Goal: Task Accomplishment & Management: Use online tool/utility

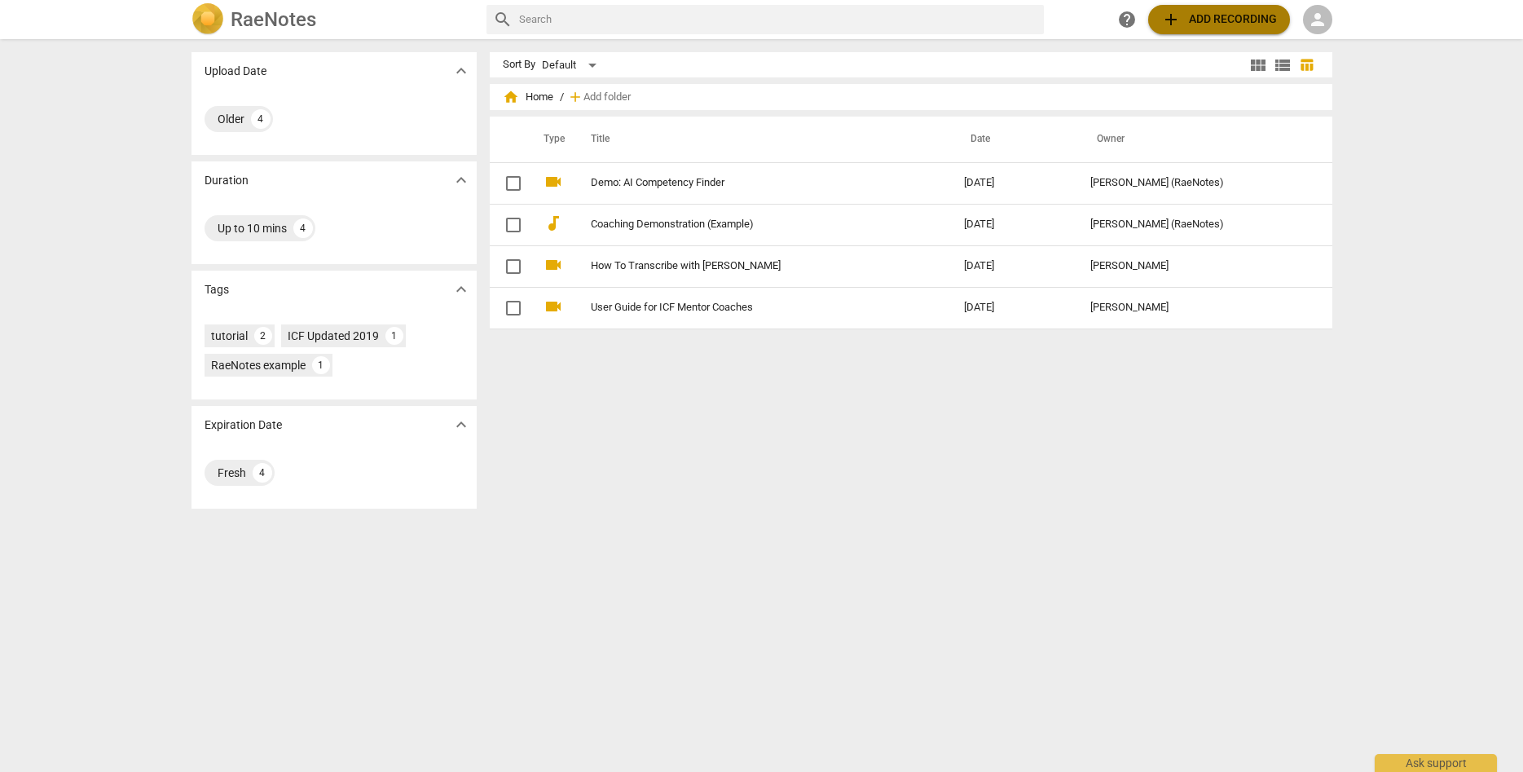
click at [1196, 13] on span "add Add recording" at bounding box center [1219, 20] width 116 height 20
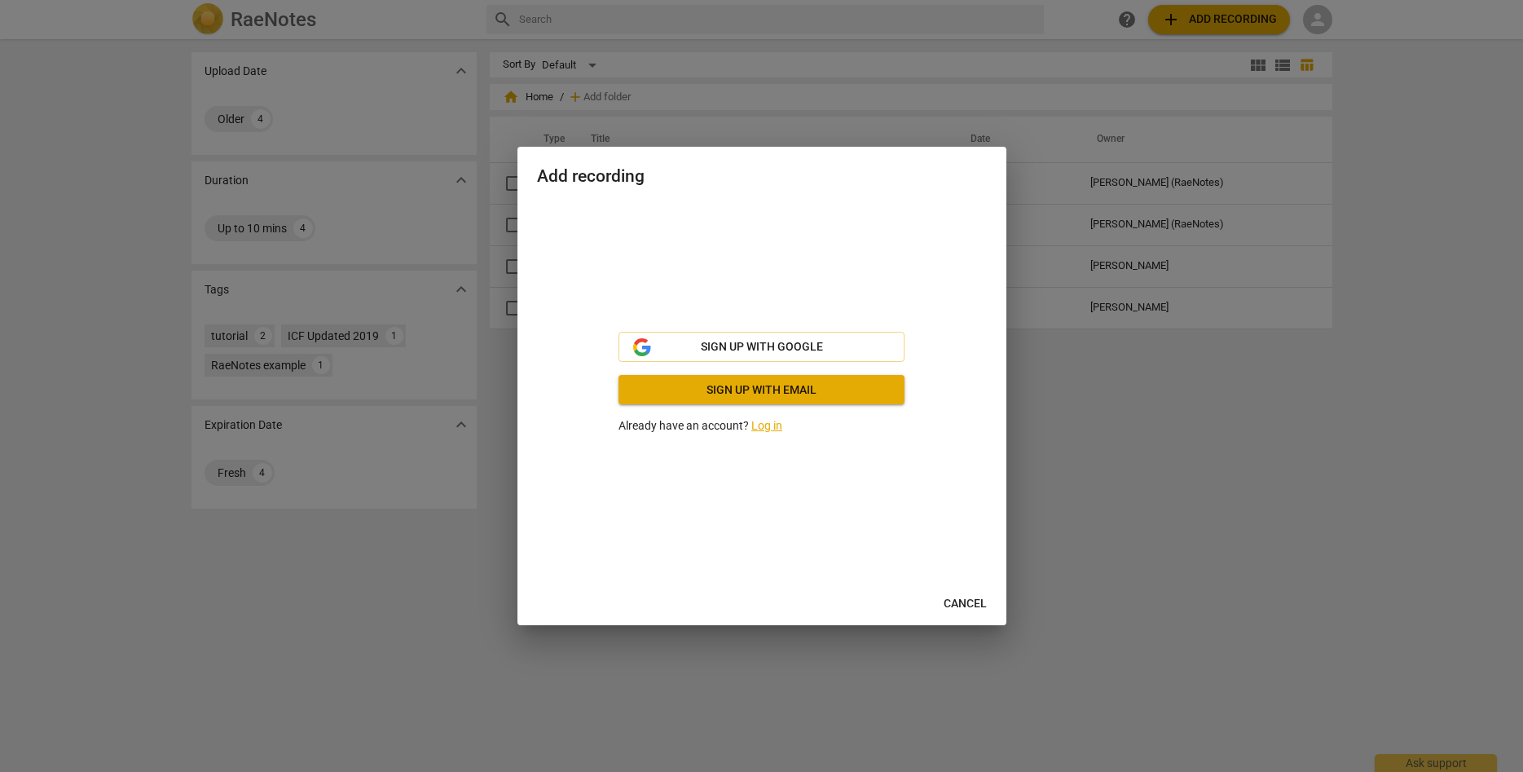
click at [775, 429] on link "Log in" at bounding box center [766, 425] width 31 height 13
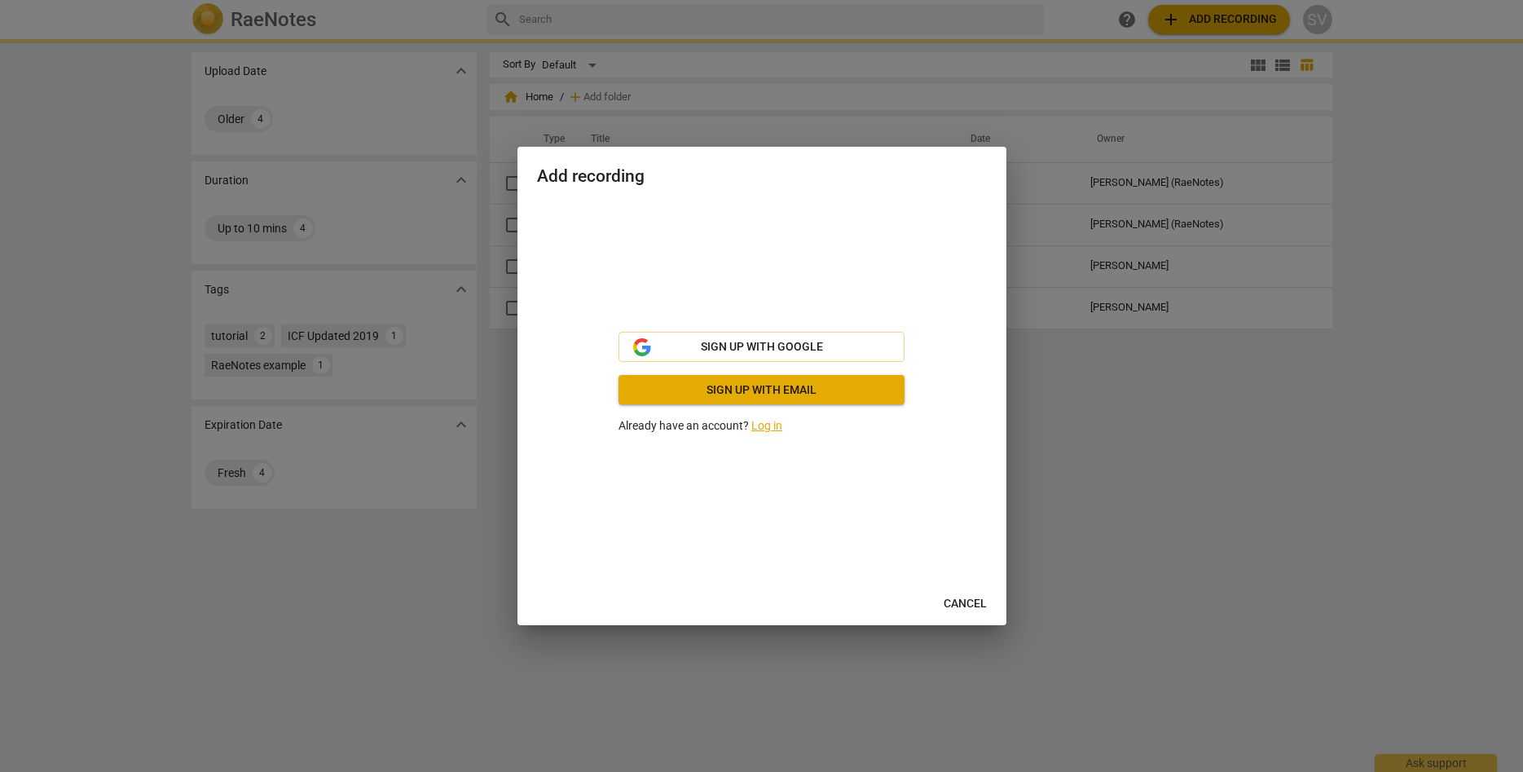
click at [712, 410] on div "Sign up with Google Sign up with email Already have an account? Log in" at bounding box center [762, 383] width 286 height 103
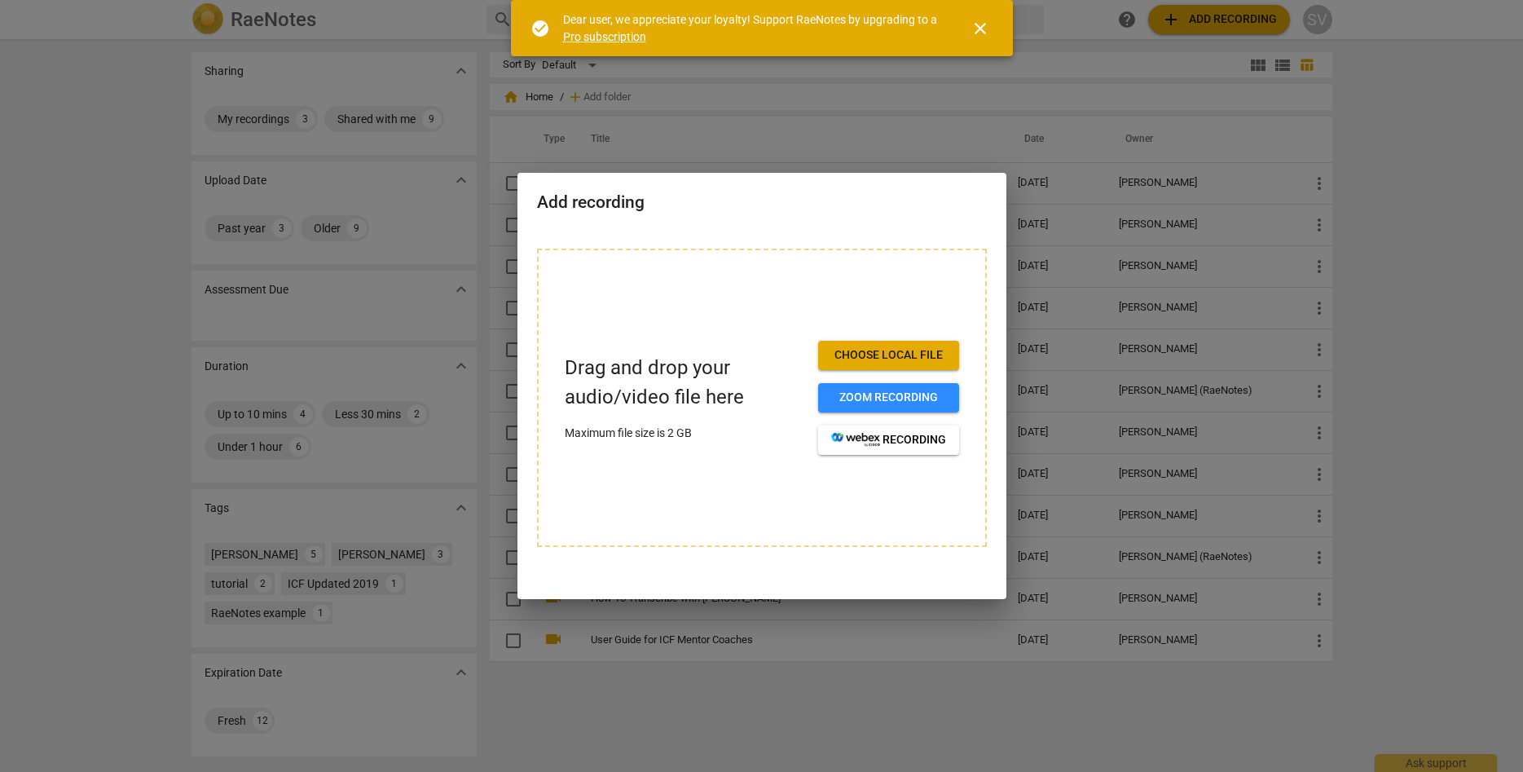
click at [979, 29] on span "close" at bounding box center [981, 29] width 20 height 20
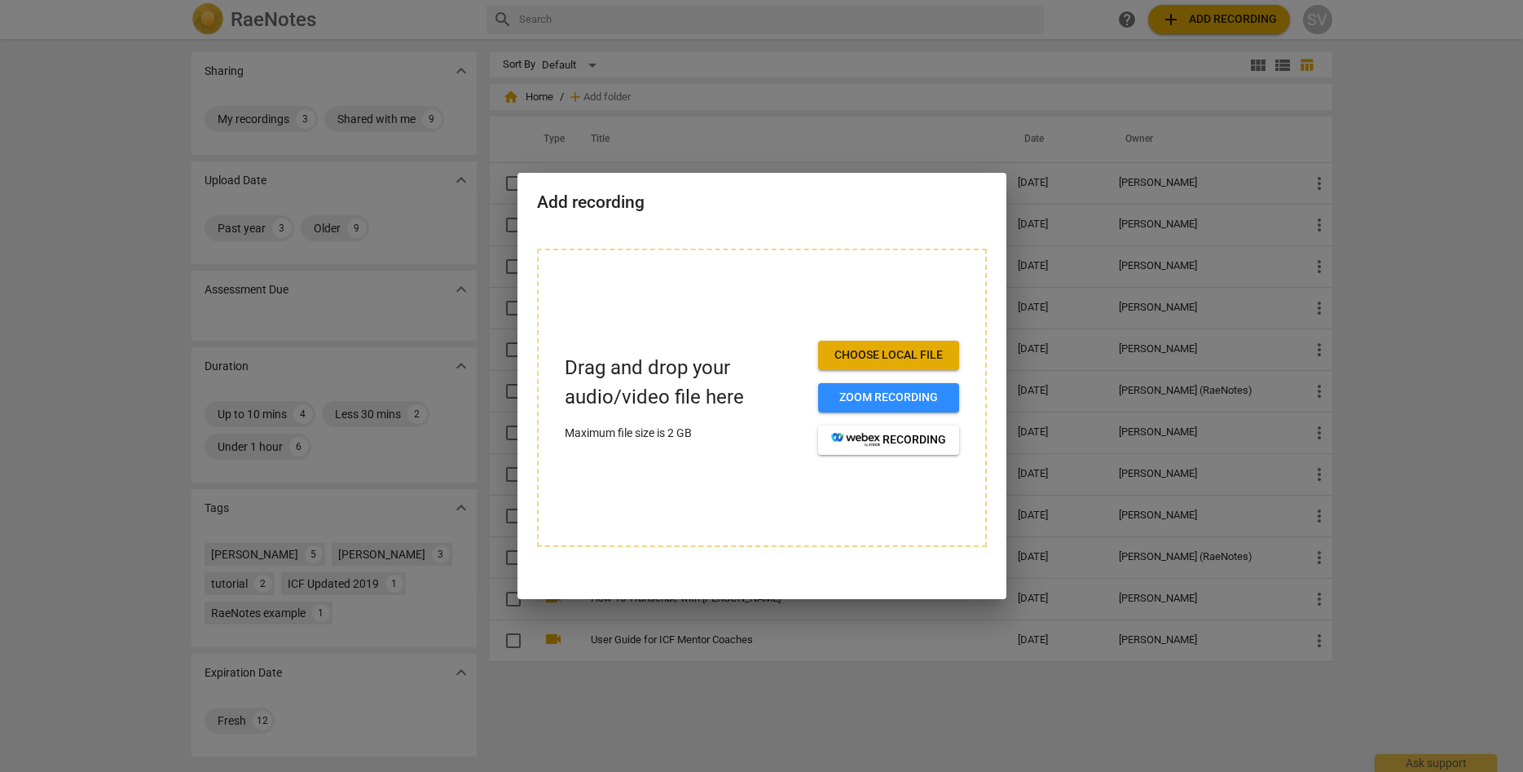
click at [891, 359] on span "Choose local file" at bounding box center [888, 355] width 115 height 16
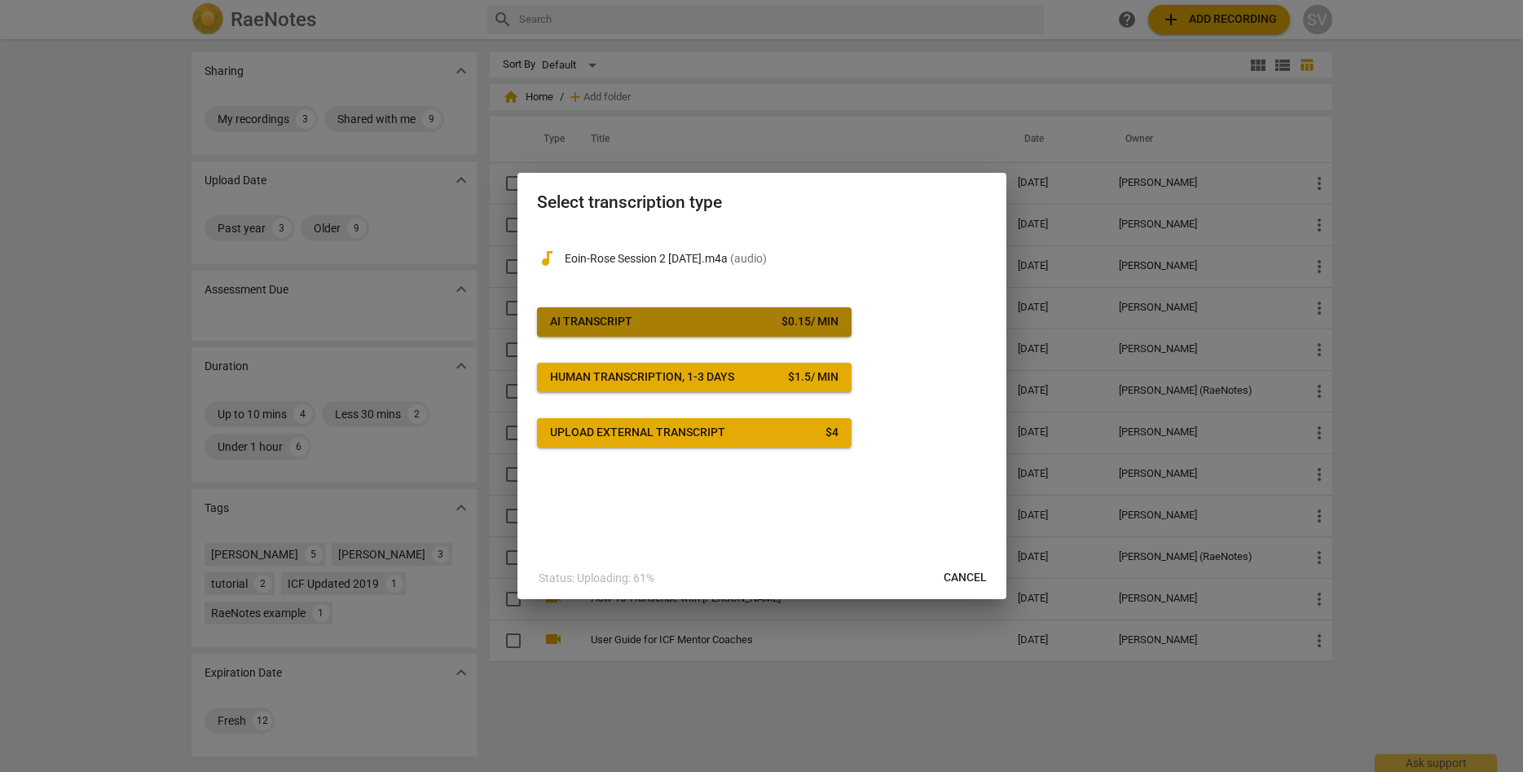
click at [604, 322] on div "AI Transcript" at bounding box center [591, 322] width 82 height 16
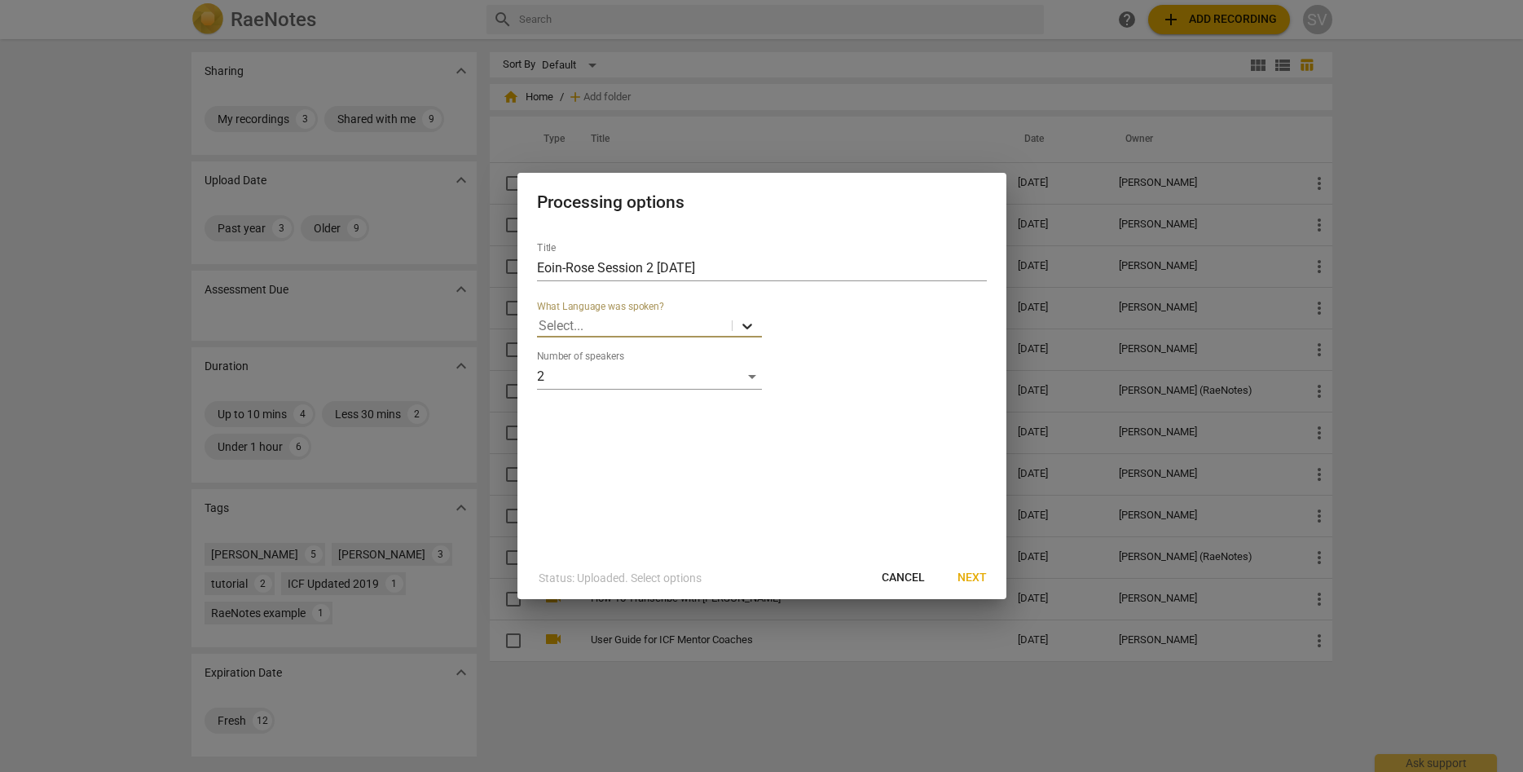
click at [751, 323] on icon at bounding box center [747, 326] width 16 height 16
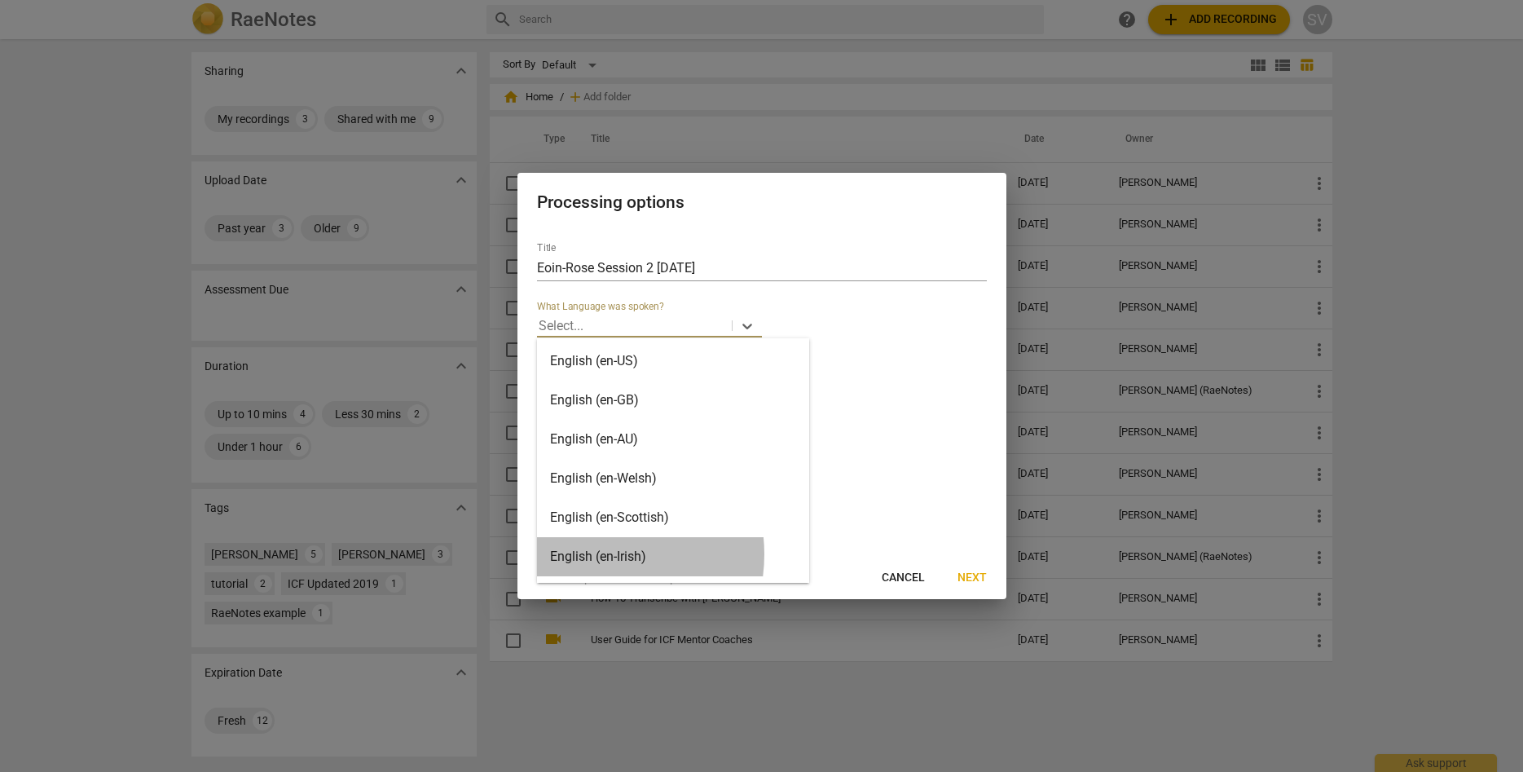
click at [595, 554] on div "English (en-Irish)" at bounding box center [673, 556] width 272 height 39
click at [745, 319] on icon at bounding box center [747, 326] width 16 height 16
click at [590, 551] on div "English (en-Irish)" at bounding box center [673, 556] width 272 height 39
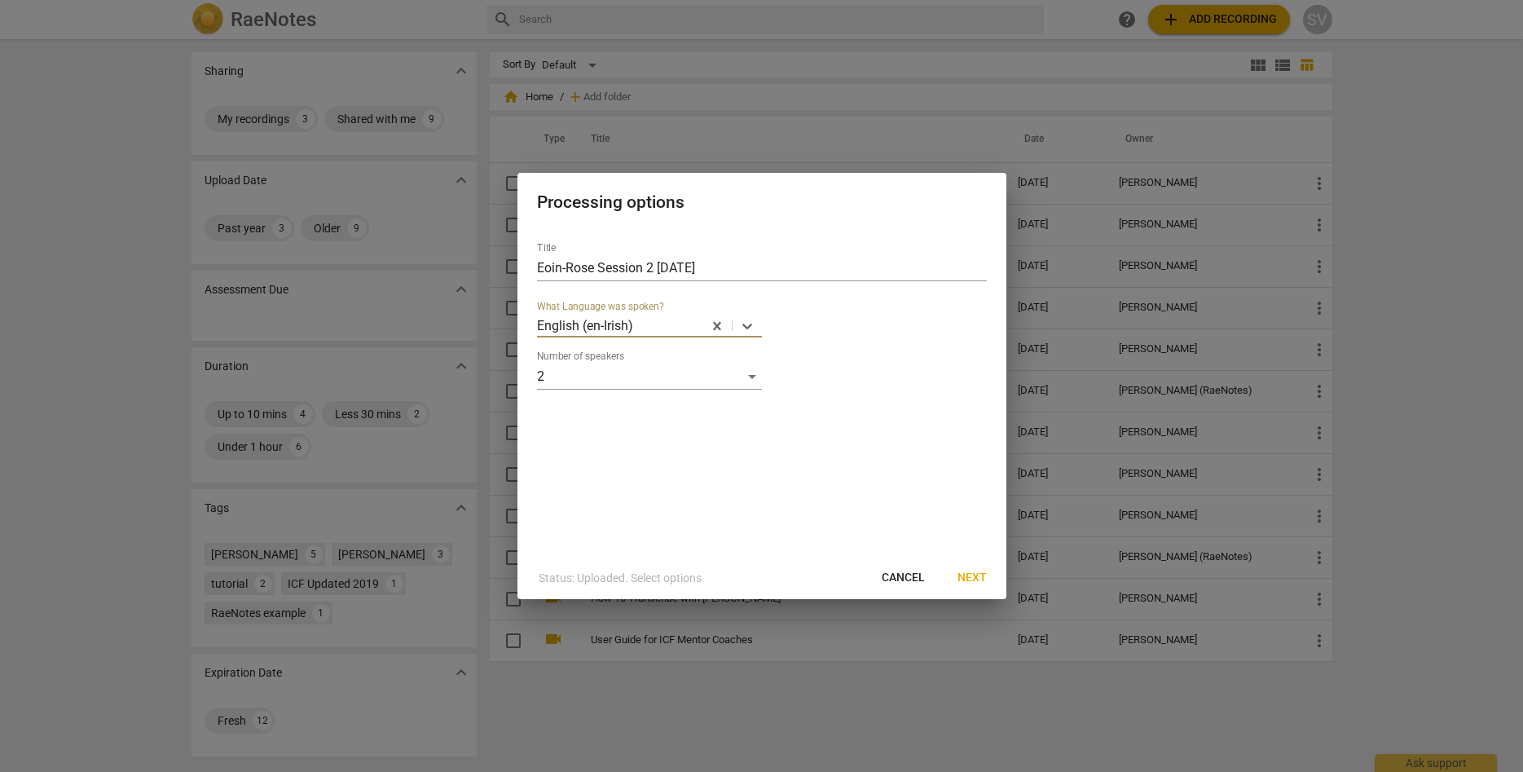
click at [969, 570] on span "Next" at bounding box center [972, 578] width 29 height 16
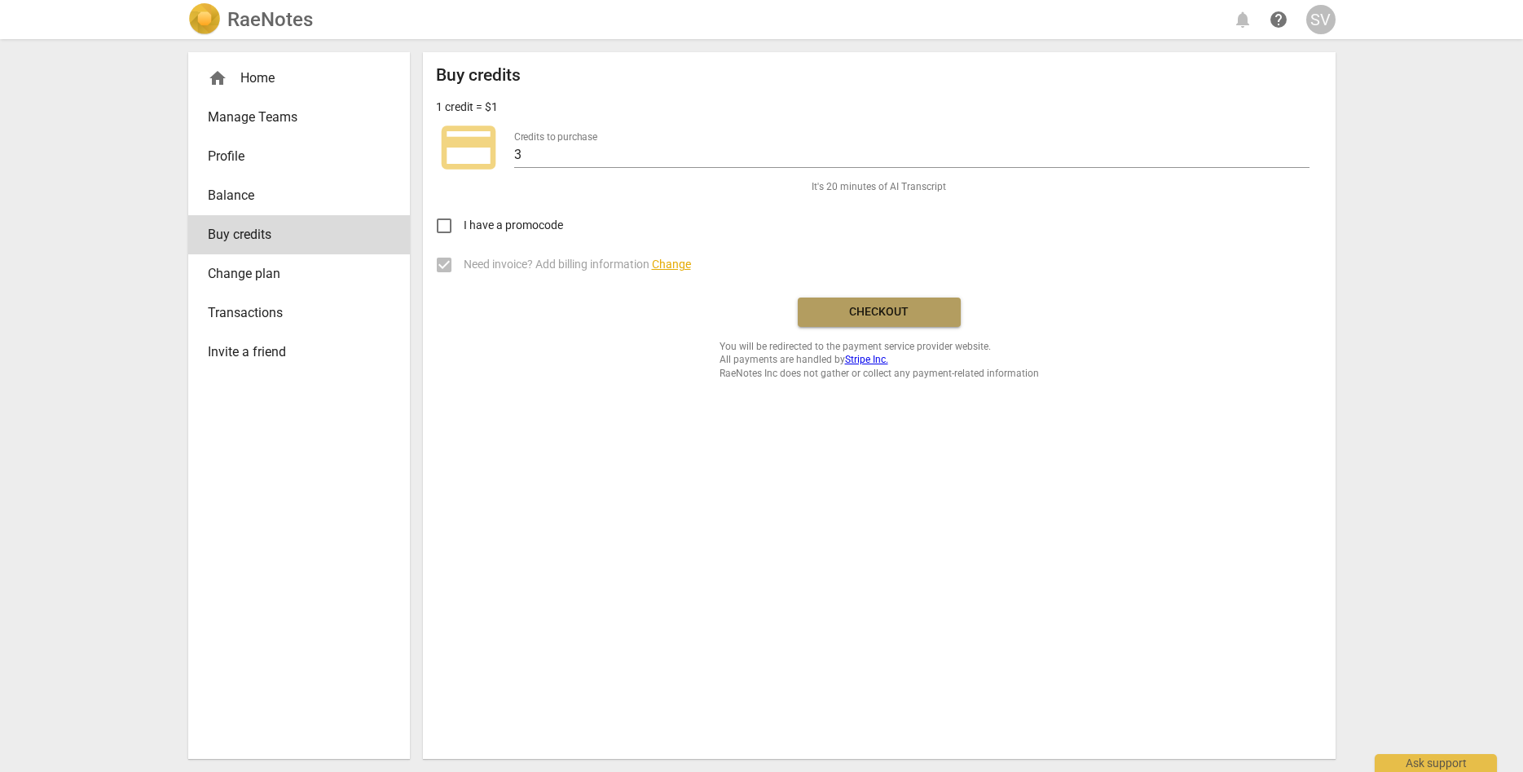
click at [826, 310] on span "Checkout" at bounding box center [879, 312] width 137 height 16
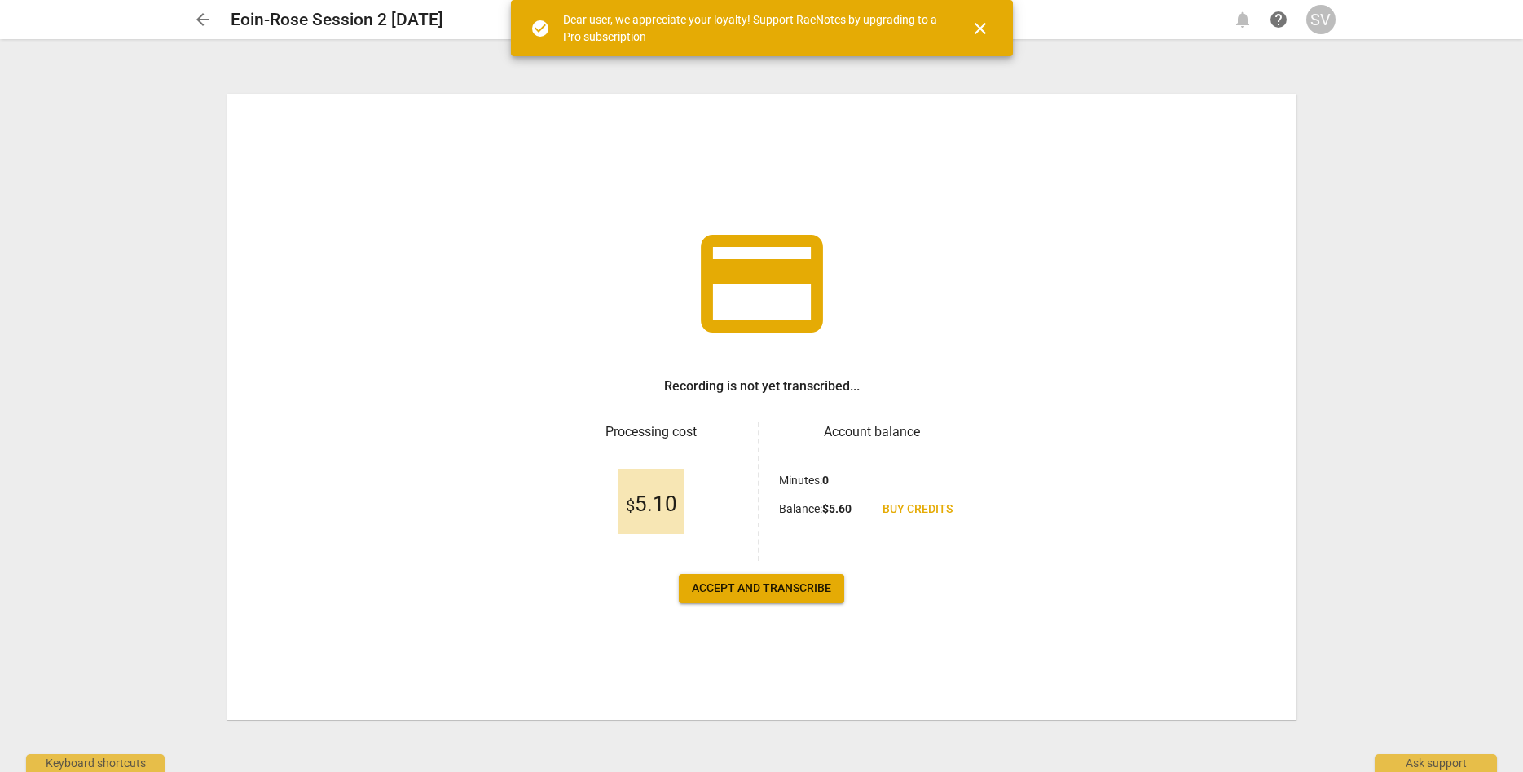
click at [765, 588] on span "Accept and transcribe" at bounding box center [761, 588] width 139 height 16
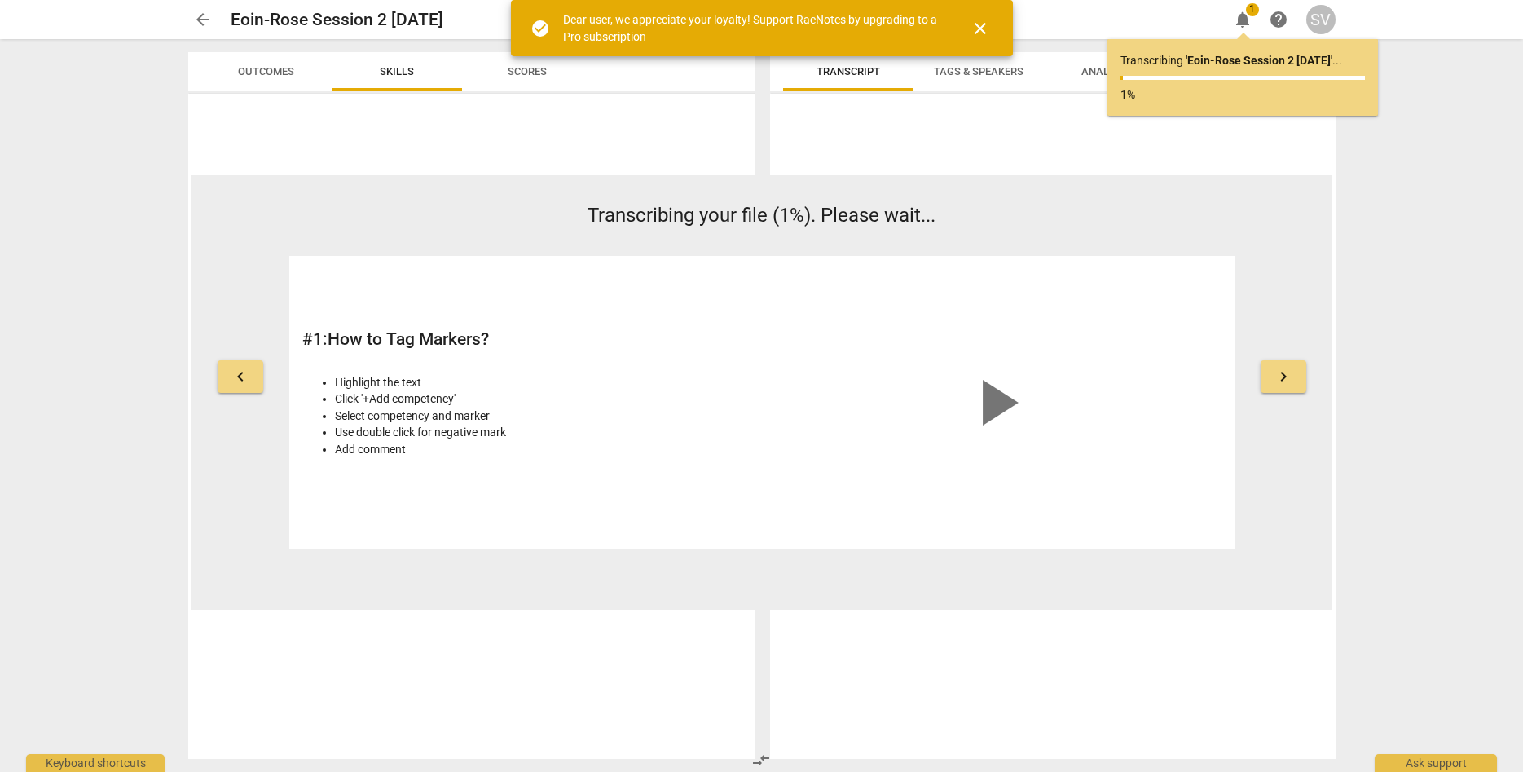
click at [977, 32] on span "close" at bounding box center [981, 29] width 20 height 20
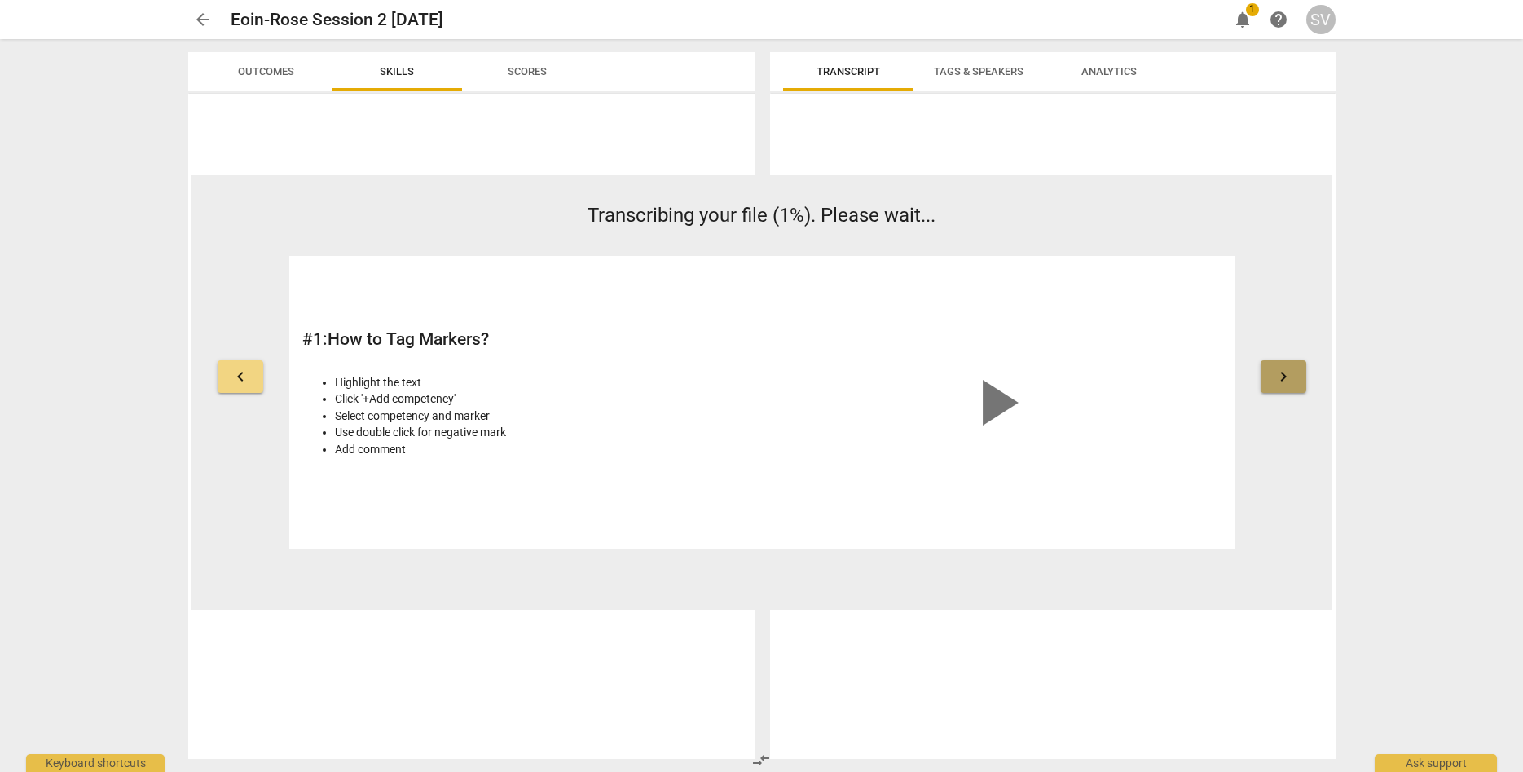
click at [1296, 388] on button "keyboard_arrow_right" at bounding box center [1284, 376] width 46 height 33
